Goal: Task Accomplishment & Management: Complete application form

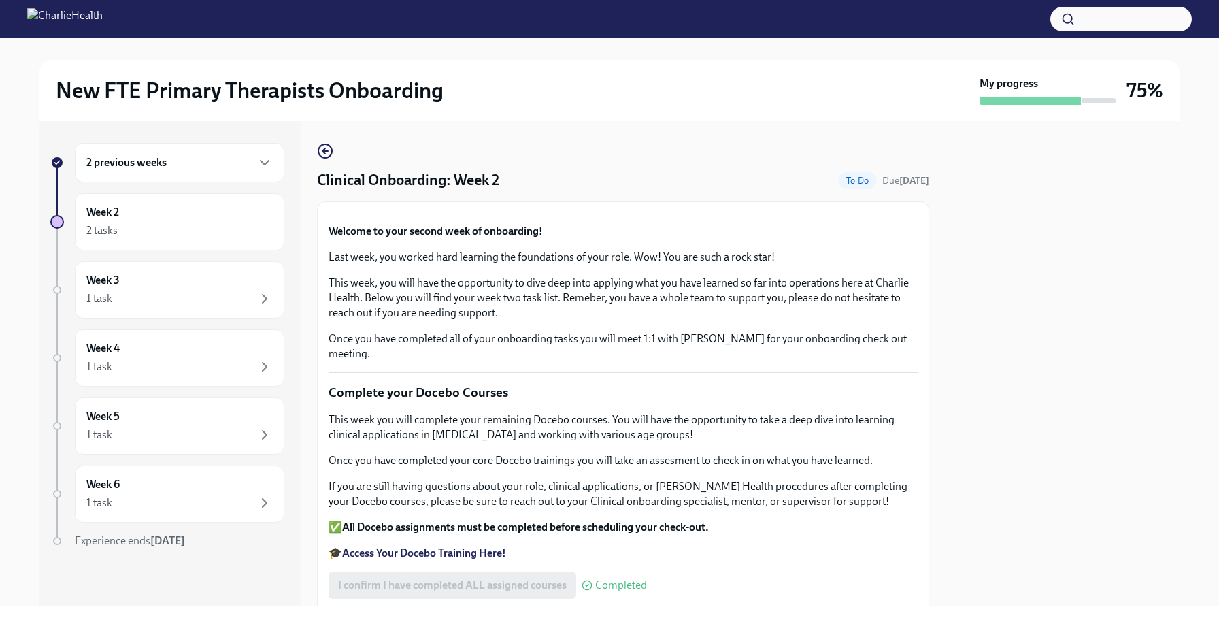
scroll to position [1041, 0]
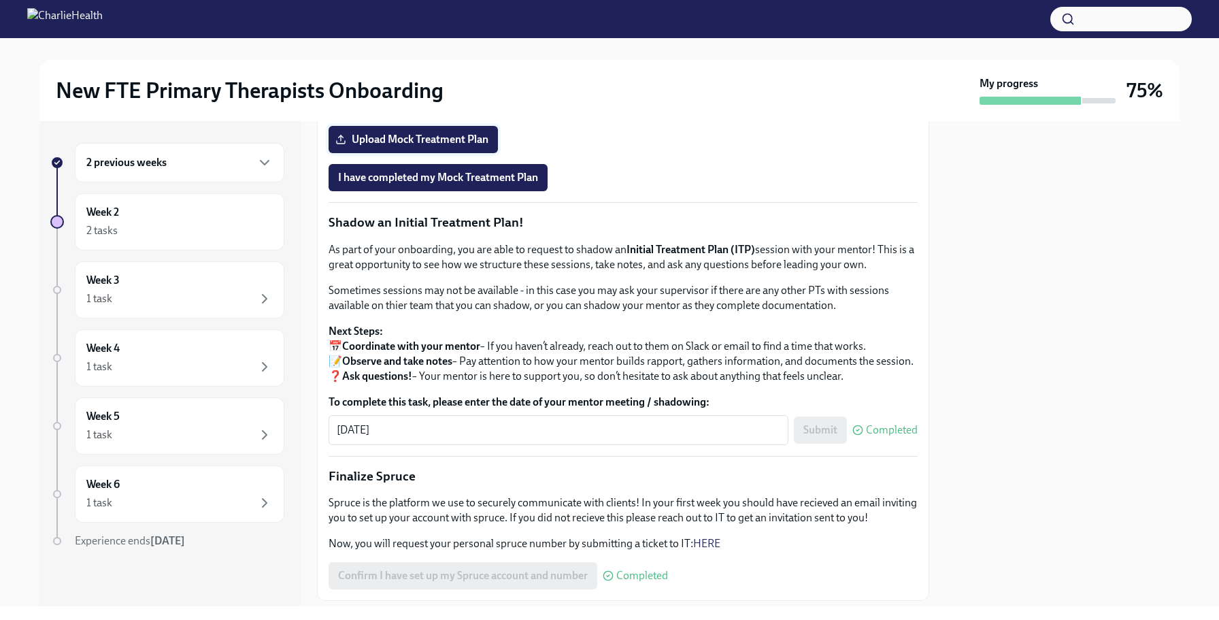
click at [441, 146] on span "Upload Mock Treatment Plan" at bounding box center [413, 140] width 150 height 14
click at [0, 0] on input "Upload Mock Treatment Plan" at bounding box center [0, 0] width 0 height 0
click at [458, 146] on span "[PERSON_NAME].pdf" at bounding box center [398, 140] width 120 height 14
click at [0, 0] on input "[PERSON_NAME].pdf" at bounding box center [0, 0] width 0 height 0
click at [495, 184] on span "I have completed my Mock Treatment Plan" at bounding box center [438, 178] width 200 height 14
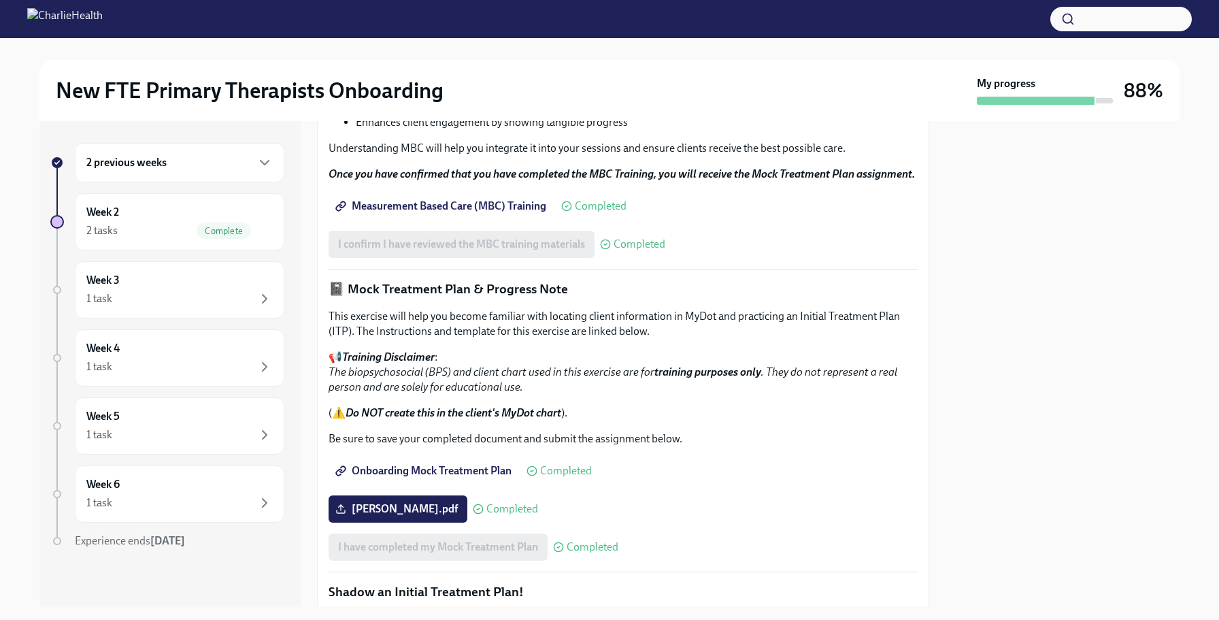
scroll to position [0, 0]
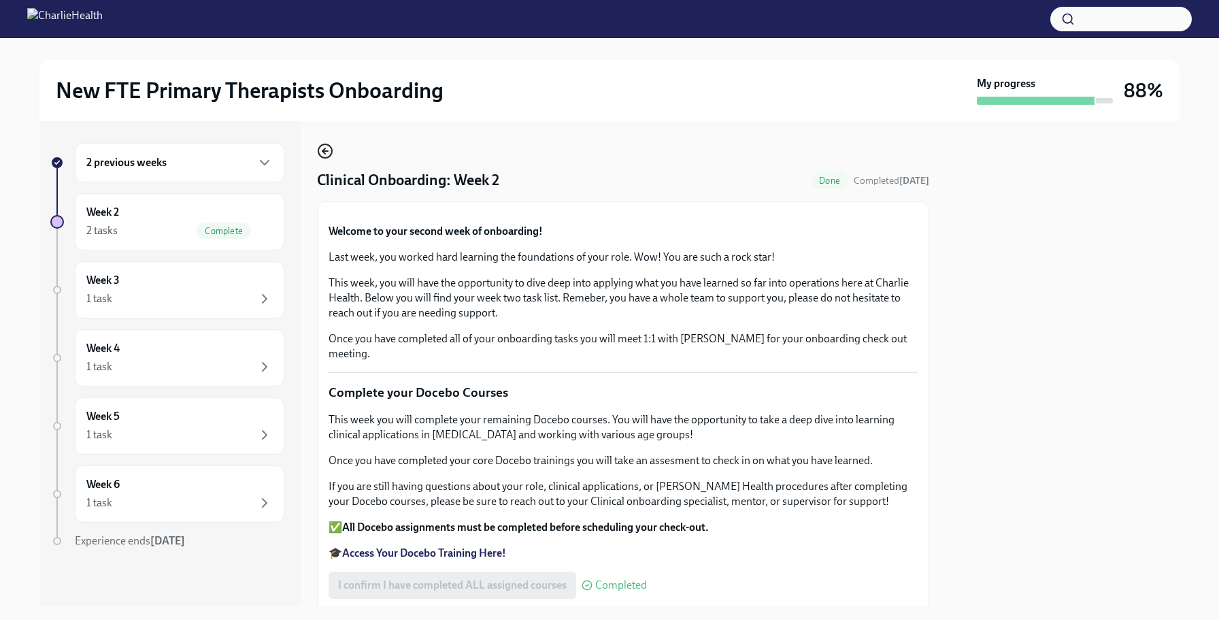
click at [324, 146] on icon "button" at bounding box center [325, 151] width 16 height 16
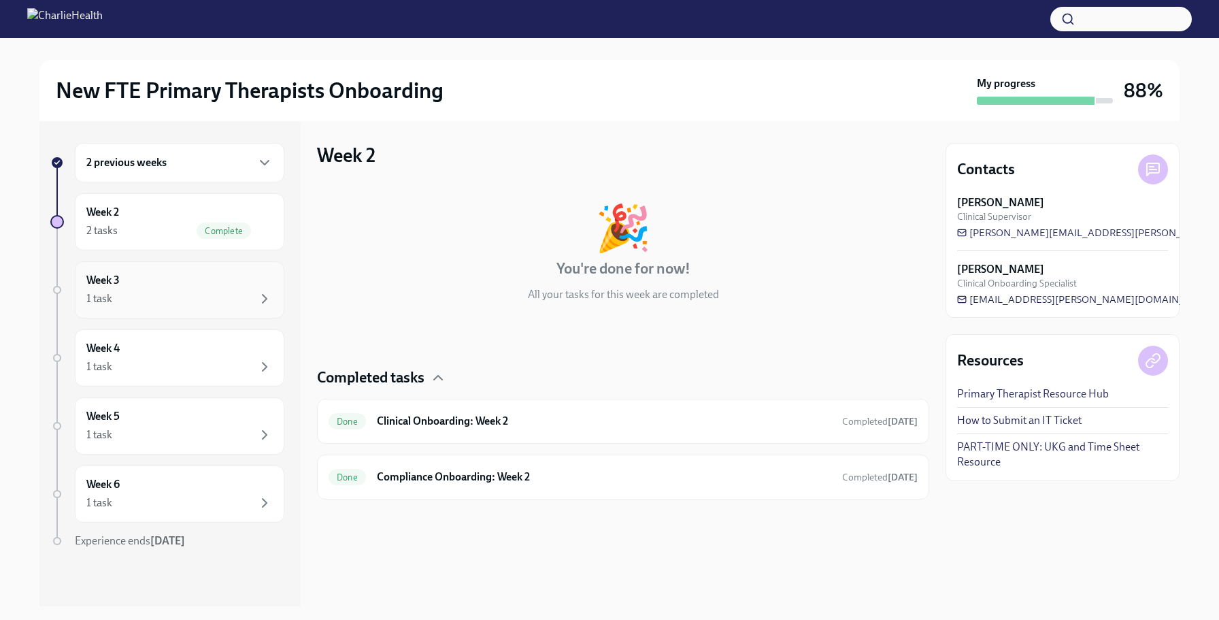
click at [197, 300] on div "1 task" at bounding box center [179, 299] width 186 height 16
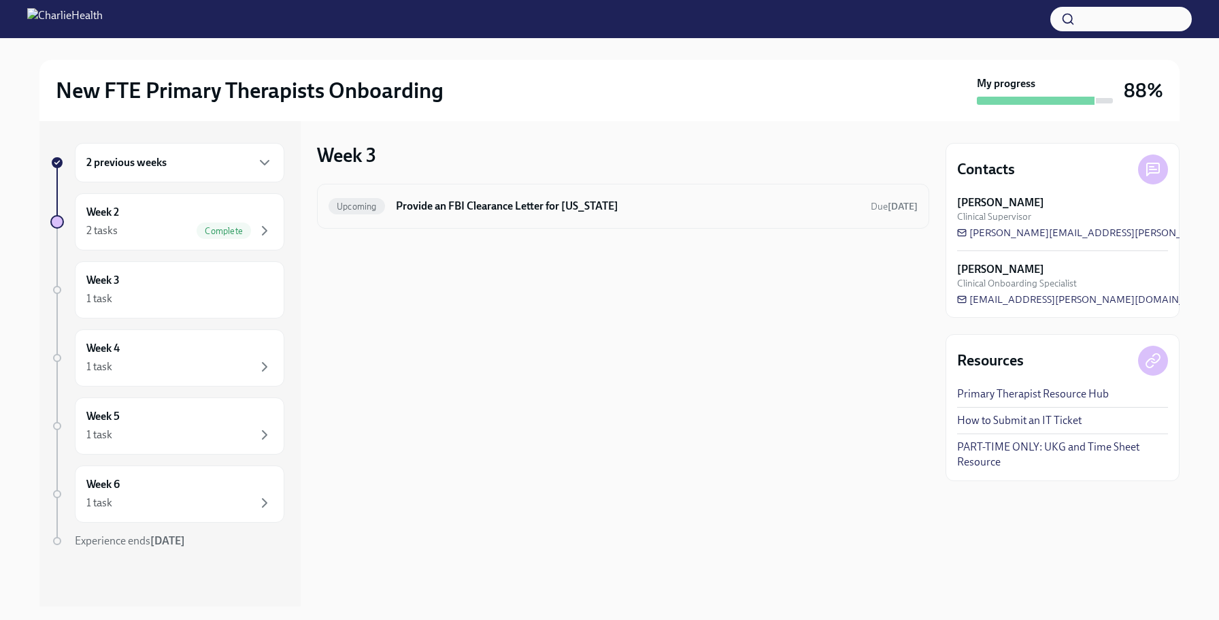
click at [587, 210] on h6 "Provide an FBI Clearance Letter for [US_STATE]" at bounding box center [628, 206] width 464 height 15
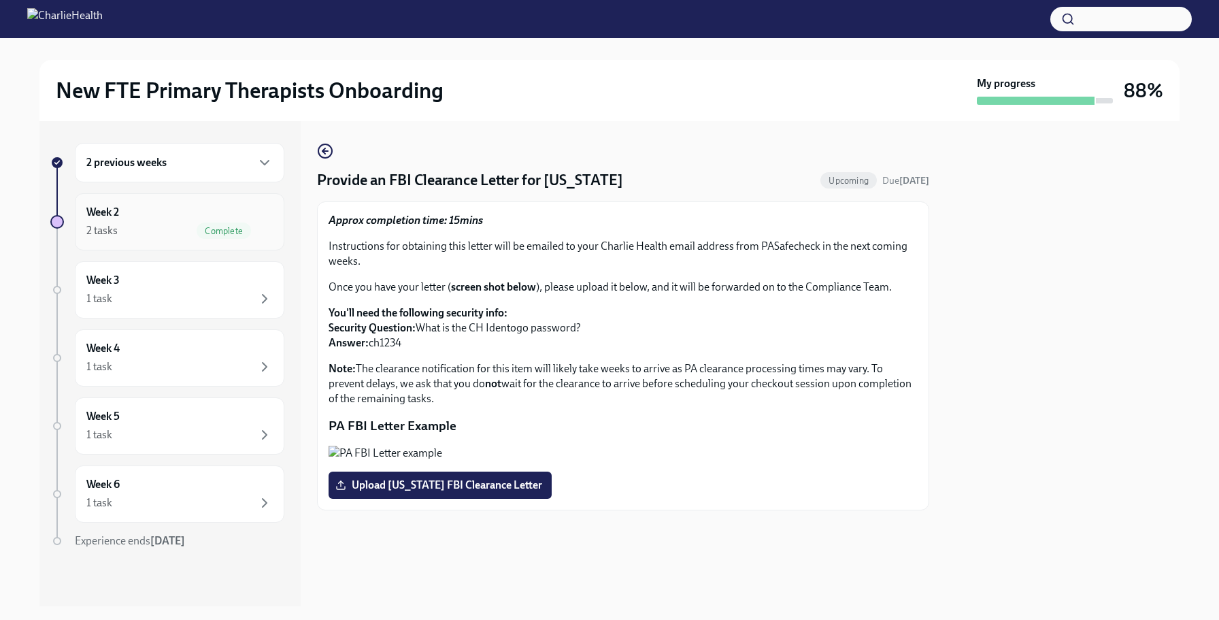
click at [194, 222] on div "2 tasks Complete" at bounding box center [179, 230] width 186 height 16
